Goal: Task Accomplishment & Management: Use online tool/utility

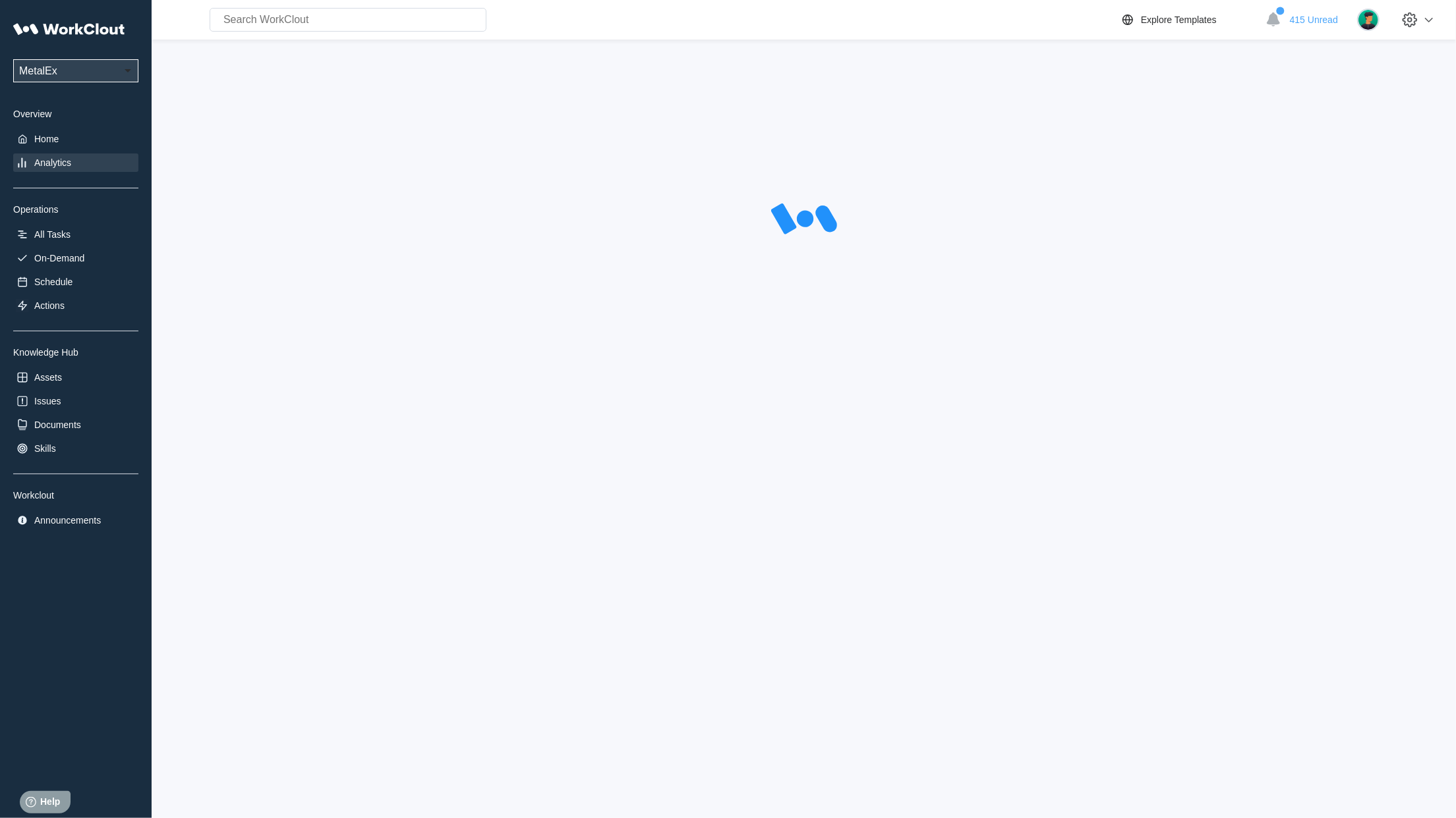
click at [66, 168] on div "Analytics" at bounding box center [52, 163] width 37 height 11
click at [46, 138] on div "Home" at bounding box center [46, 139] width 24 height 11
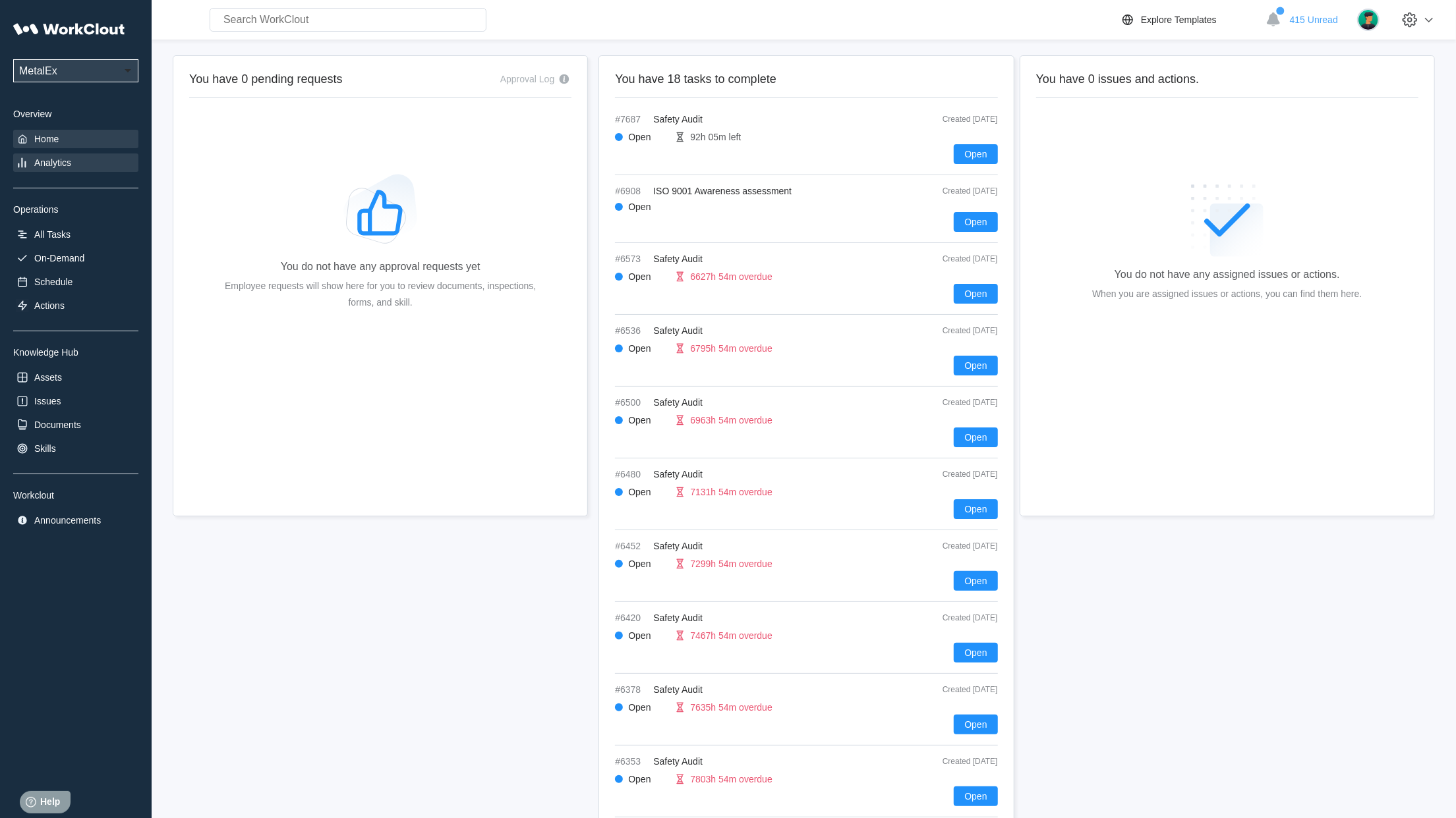
click at [32, 166] on div "Analytics" at bounding box center [76, 162] width 125 height 19
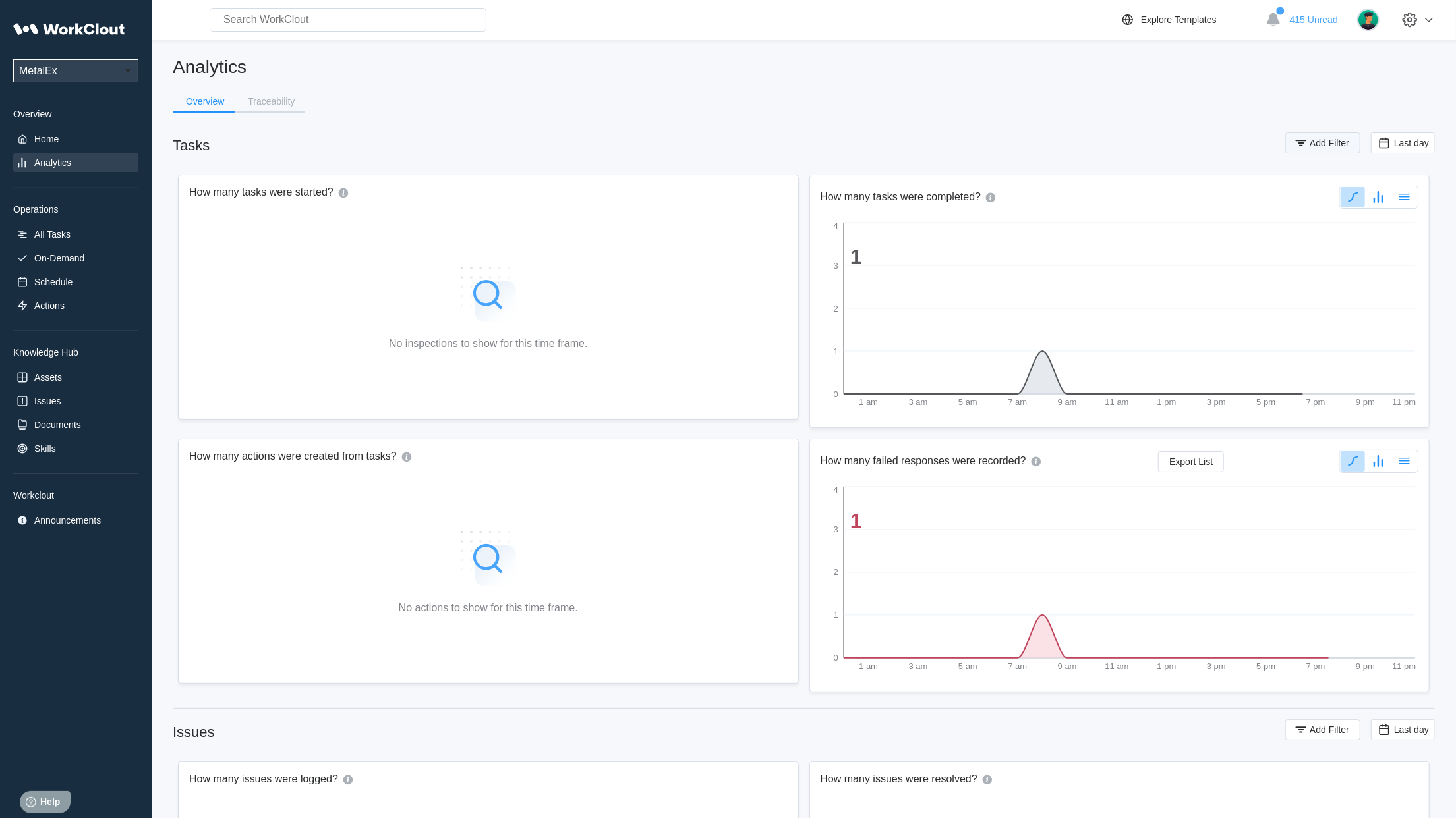
click at [1321, 145] on span "Add Filter" at bounding box center [1329, 142] width 39 height 9
click at [945, 185] on div "Assignee" at bounding box center [969, 194] width 124 height 19
click at [962, 256] on div "Asset" at bounding box center [978, 265] width 142 height 22
click at [973, 202] on div "Asset" at bounding box center [969, 194] width 124 height 19
click at [958, 236] on div "Tag" at bounding box center [978, 244] width 142 height 22
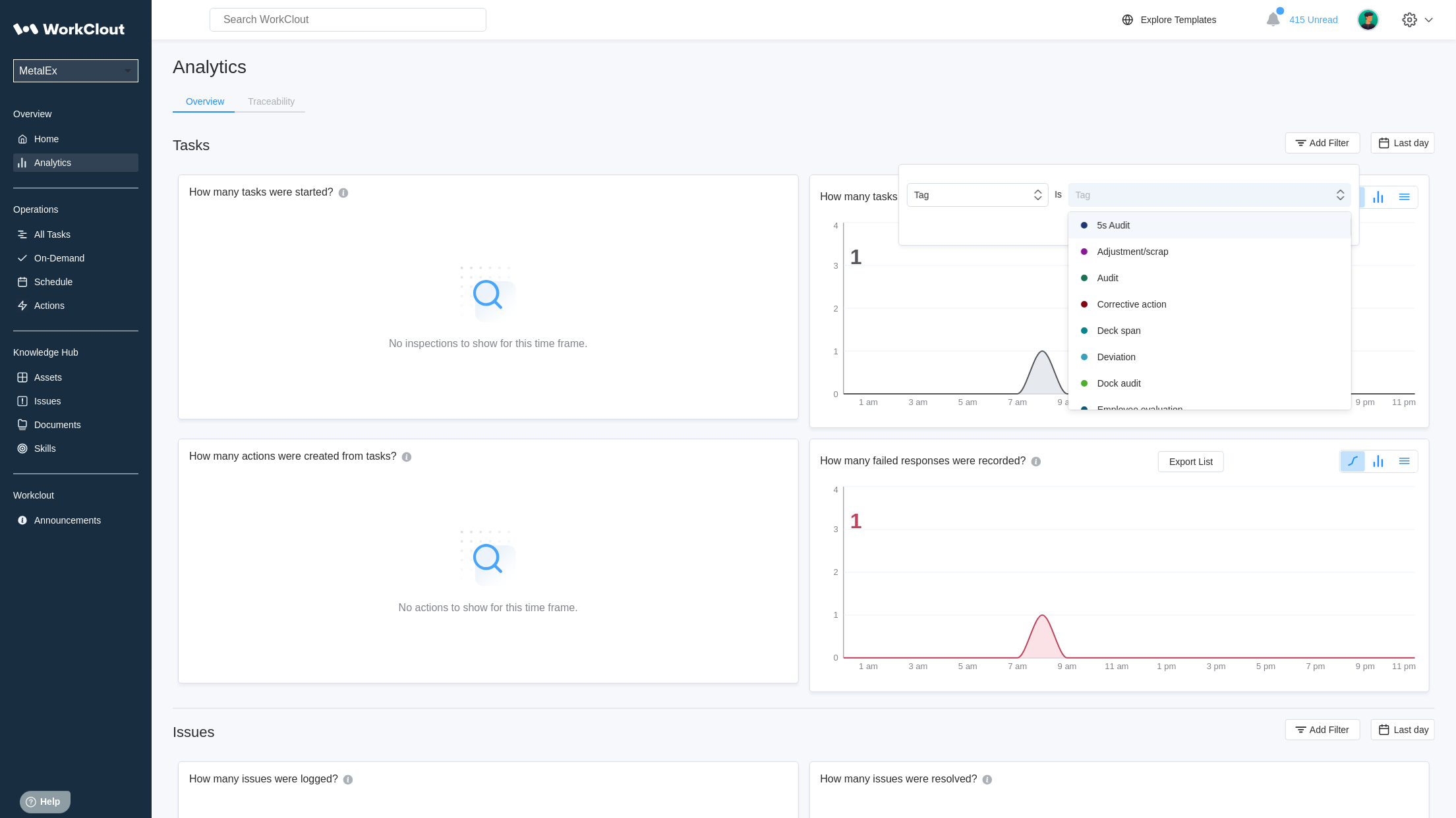
click at [1126, 188] on div "Tag" at bounding box center [1201, 194] width 264 height 19
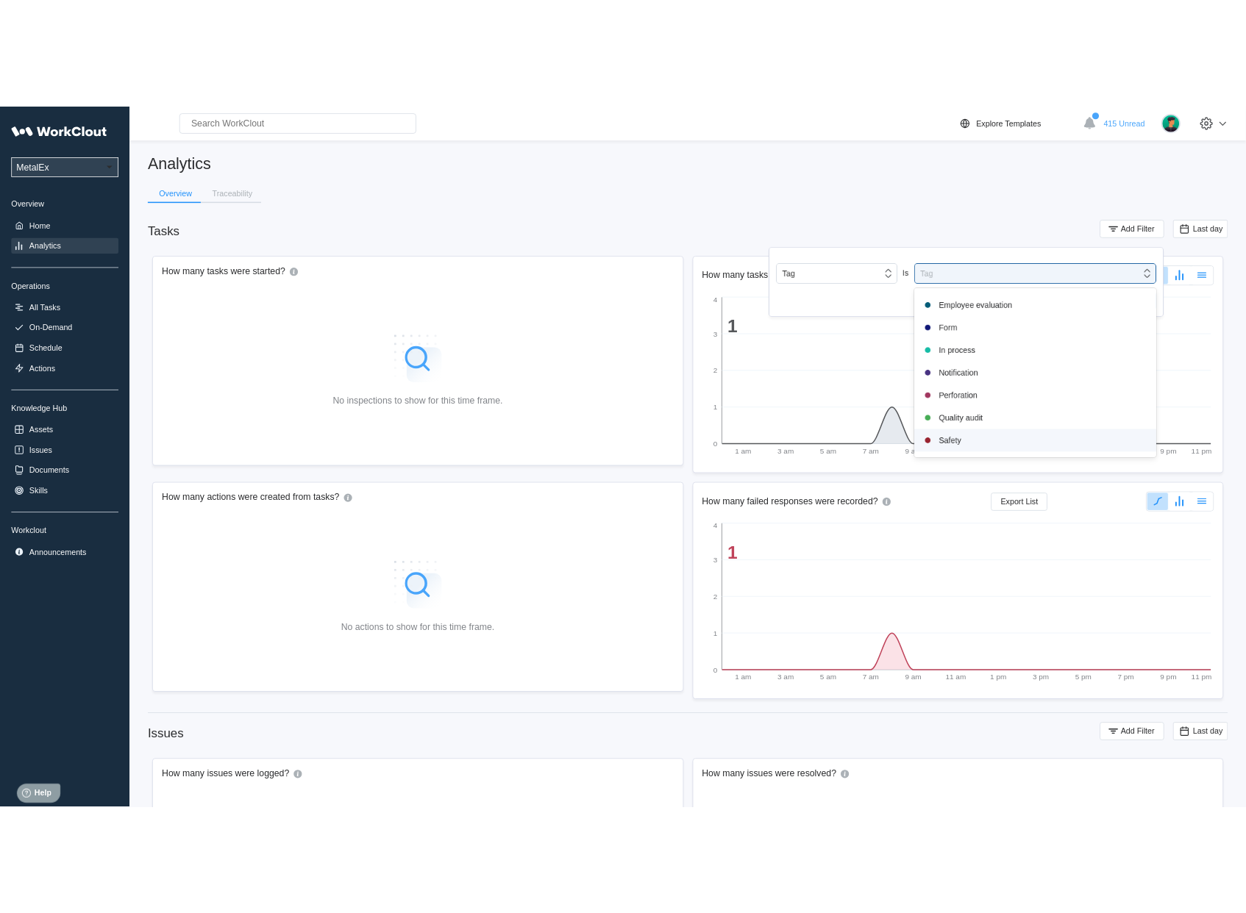
scroll to position [309, 0]
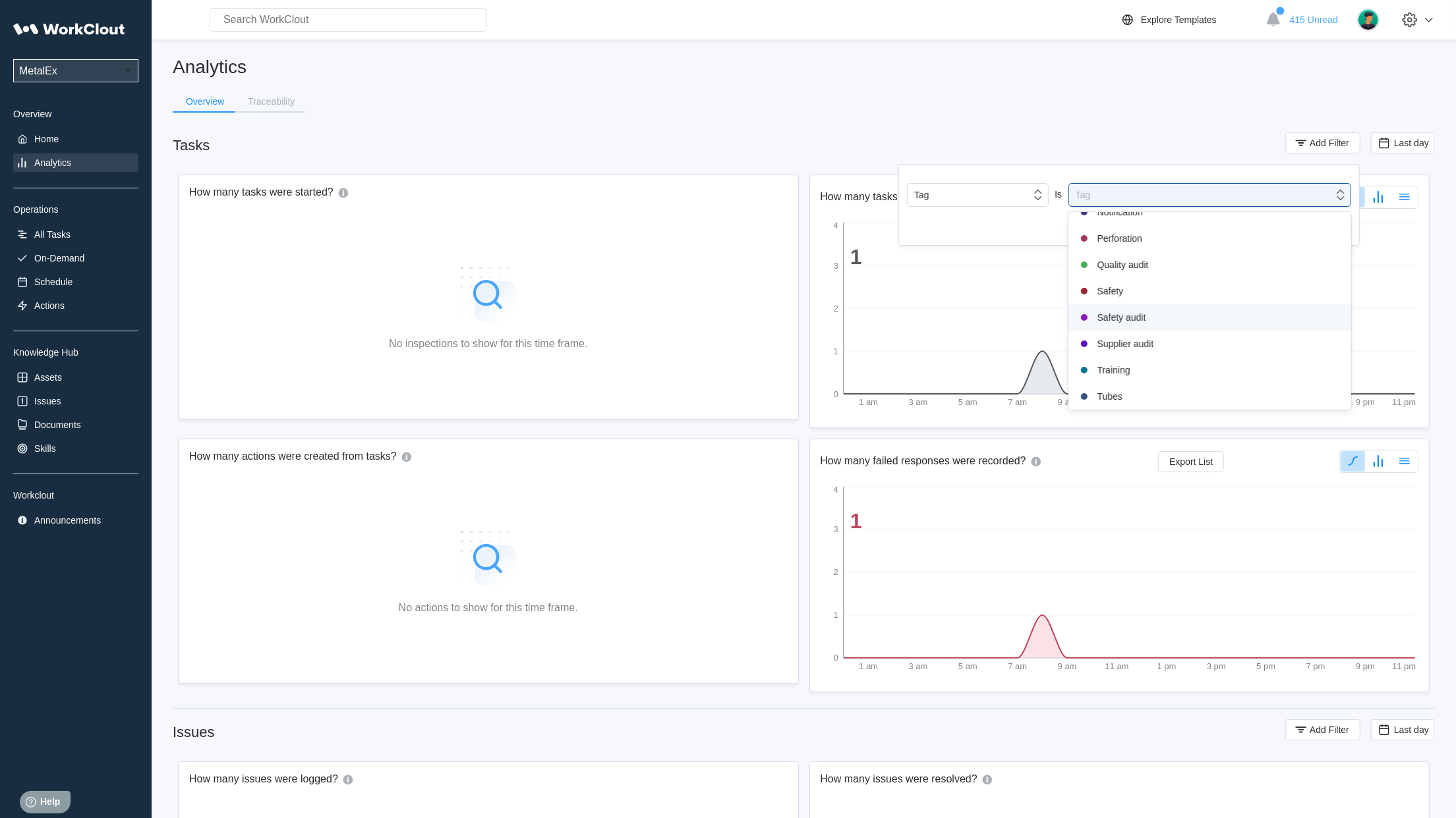
click at [1142, 323] on div "Safety audit" at bounding box center [1210, 318] width 267 height 16
click at [1316, 228] on span "Apply Filter" at bounding box center [1316, 230] width 46 height 9
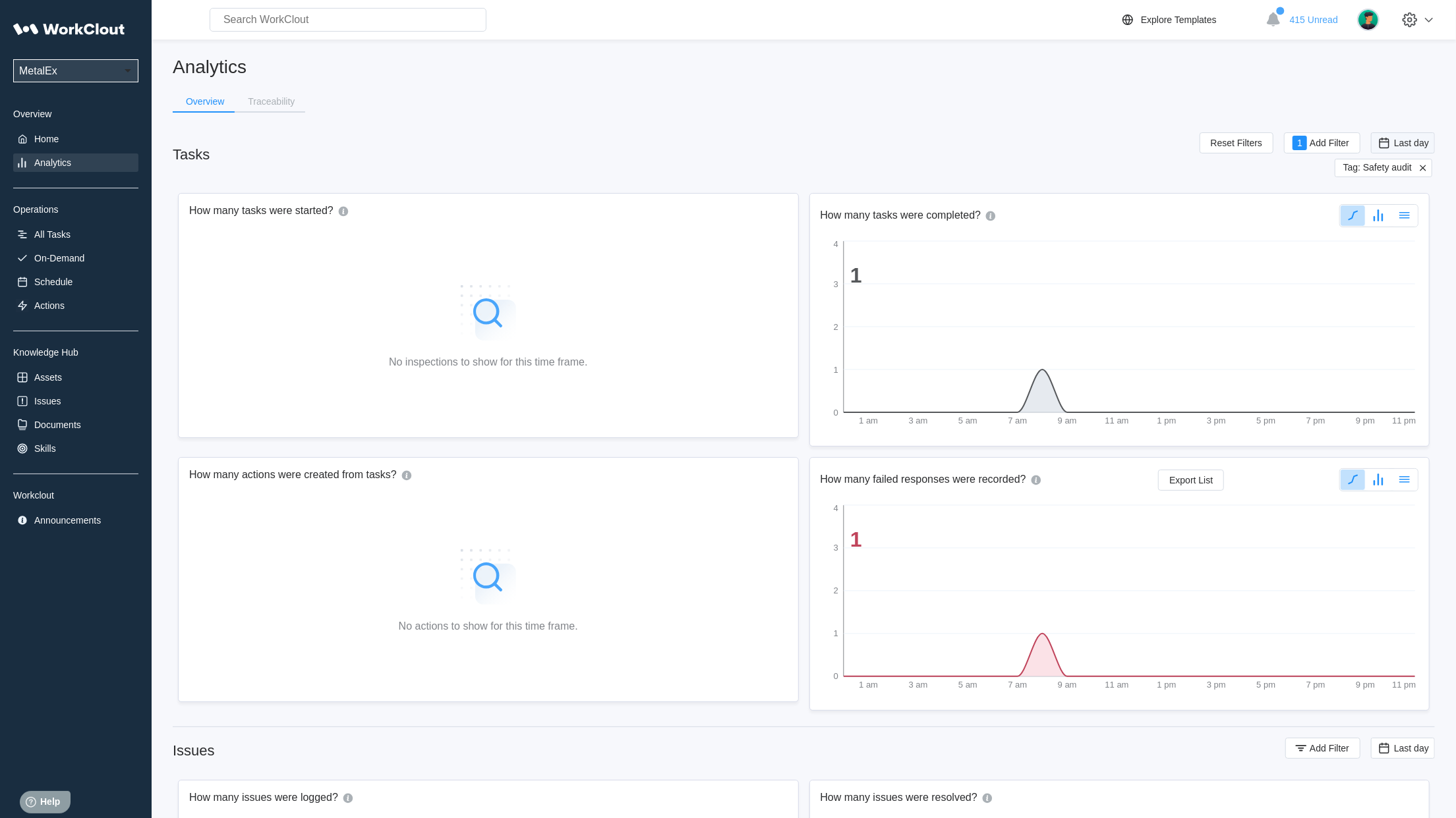
click at [1408, 151] on span "Last day" at bounding box center [1402, 143] width 64 height 22
click at [1404, 272] on div "Custom" at bounding box center [1401, 275] width 71 height 11
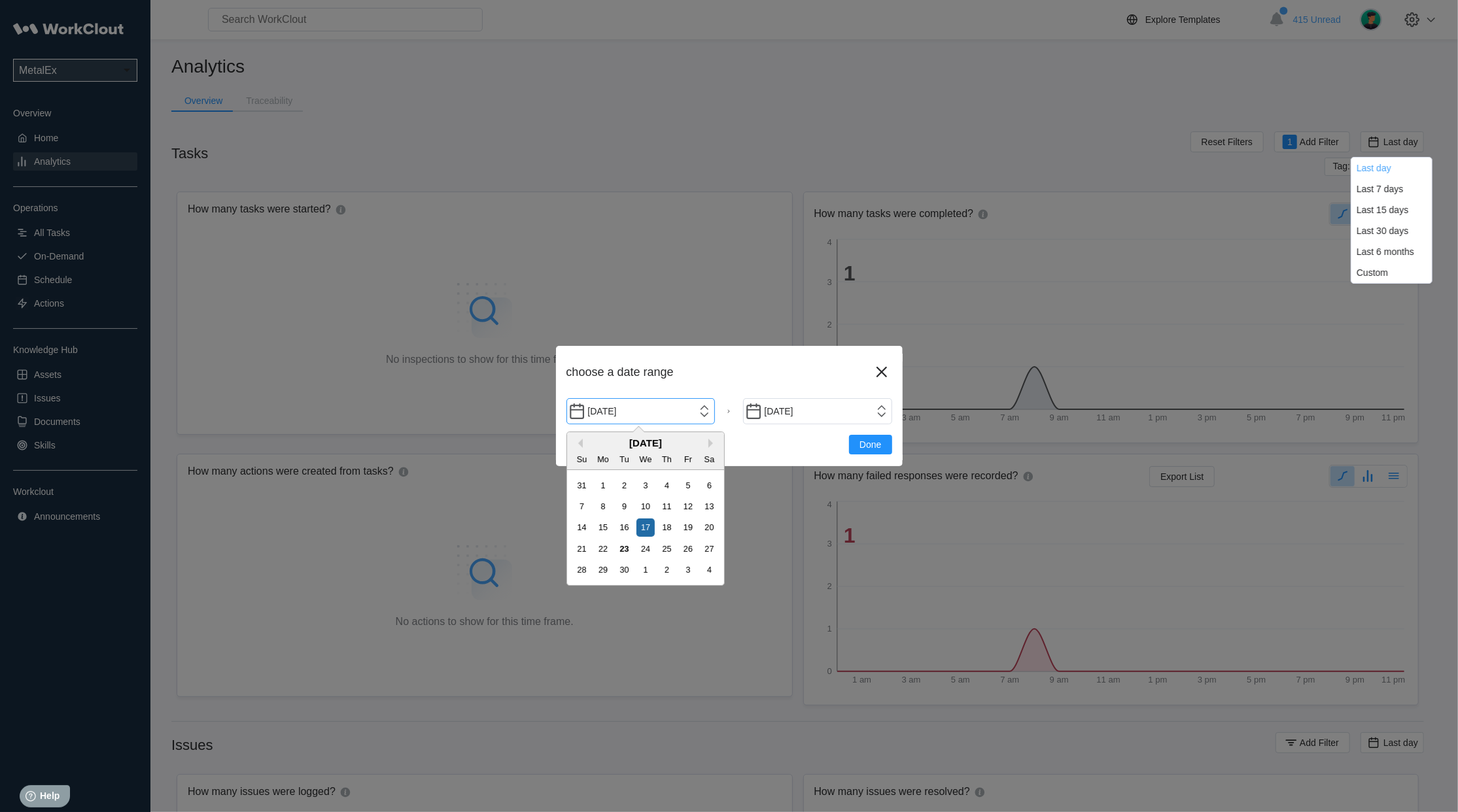
click at [705, 414] on input "[DATE]" at bounding box center [641, 411] width 149 height 26
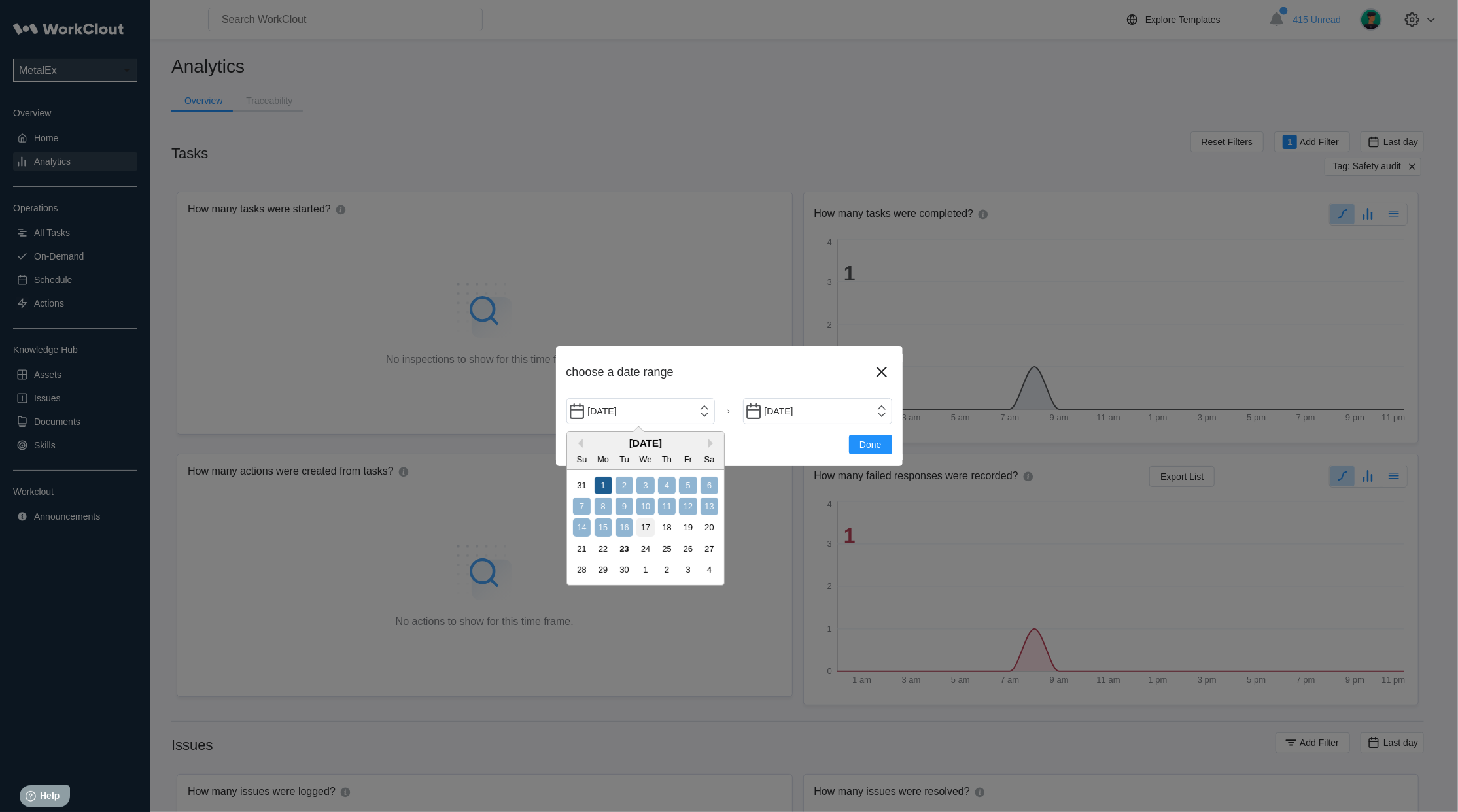
click at [595, 484] on div "1" at bounding box center [604, 486] width 18 height 18
type input "[DATE]"
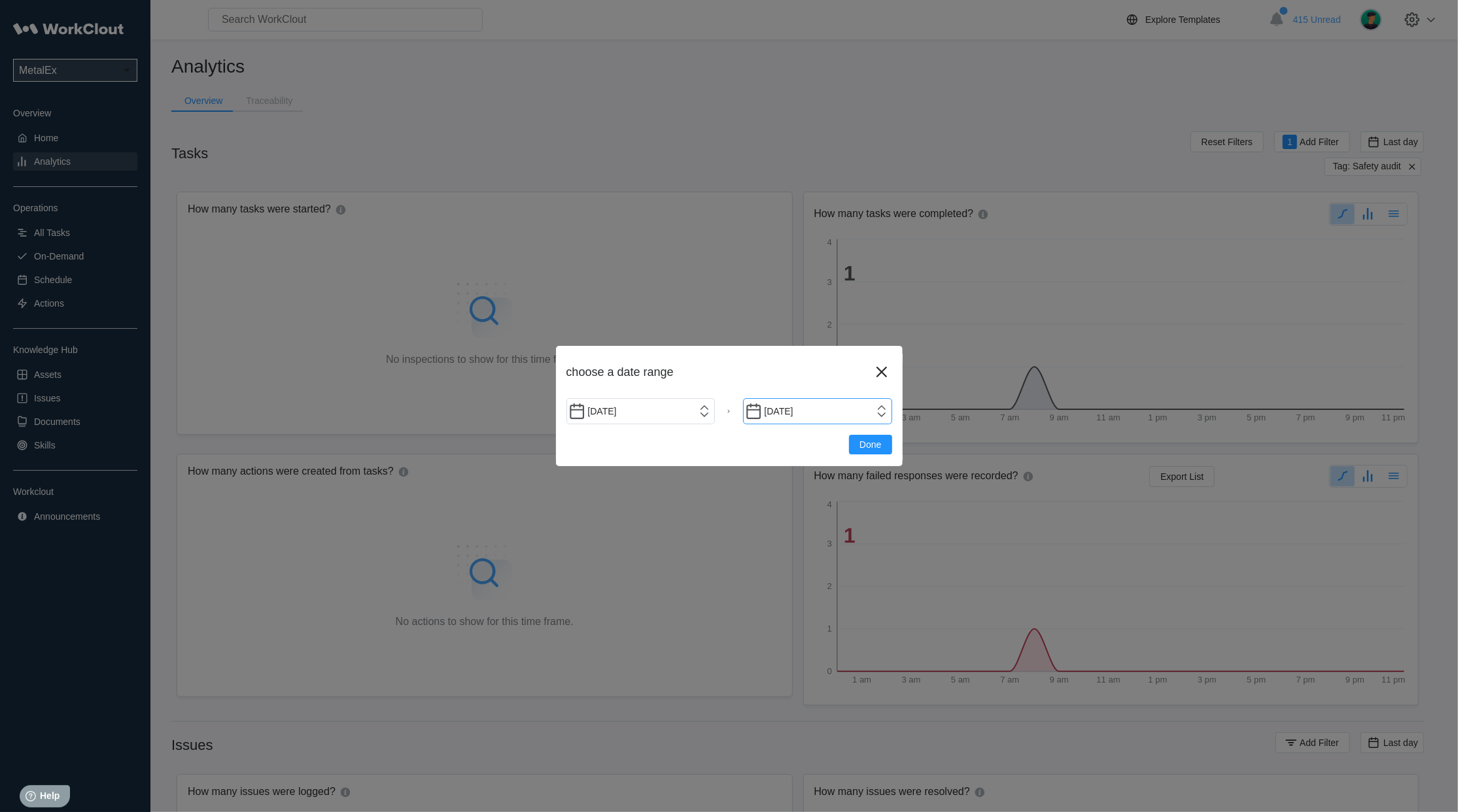
click at [874, 417] on input "[DATE]" at bounding box center [818, 411] width 149 height 26
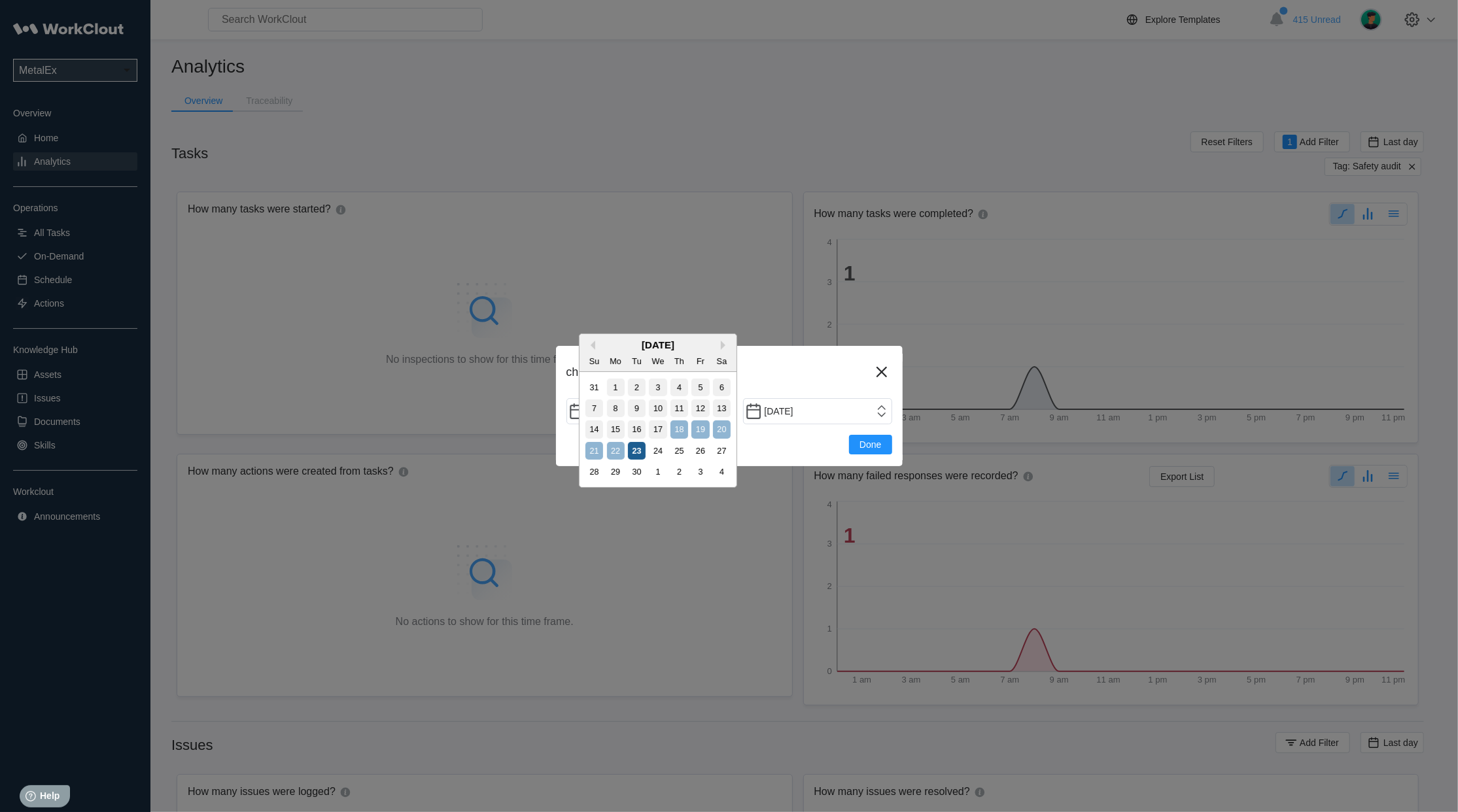
click at [629, 451] on div "23" at bounding box center [637, 451] width 18 height 18
type input "[DATE]"
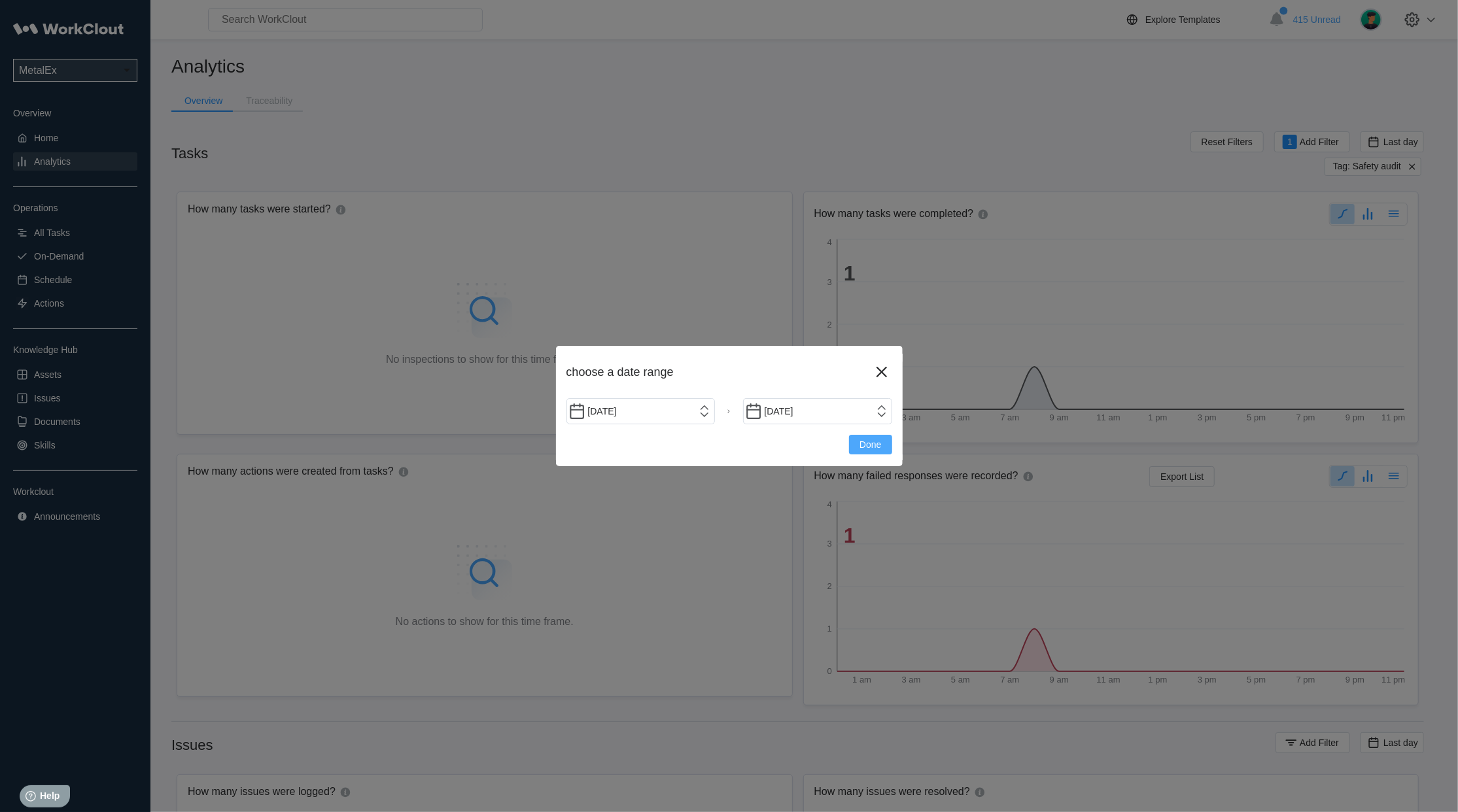
click at [870, 450] on button "Done" at bounding box center [871, 445] width 43 height 20
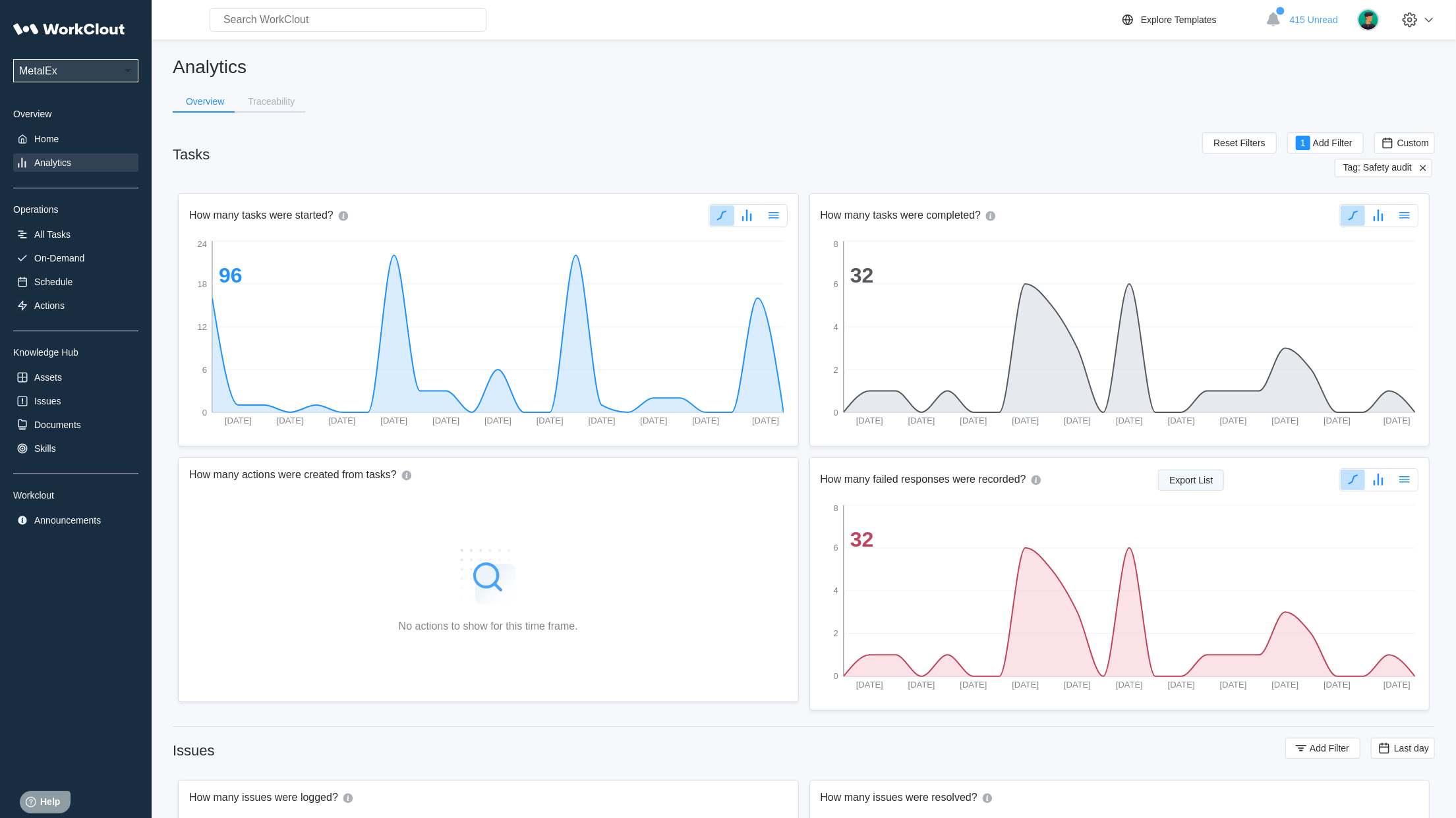
click at [1173, 484] on span "Export List" at bounding box center [1191, 480] width 44 height 9
